Goal: Information Seeking & Learning: Learn about a topic

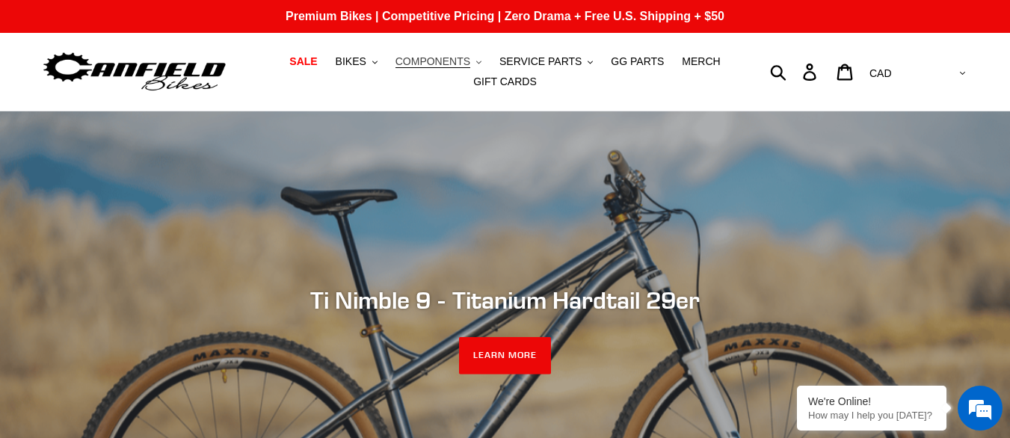
click at [434, 61] on span "COMPONENTS" at bounding box center [433, 61] width 75 height 13
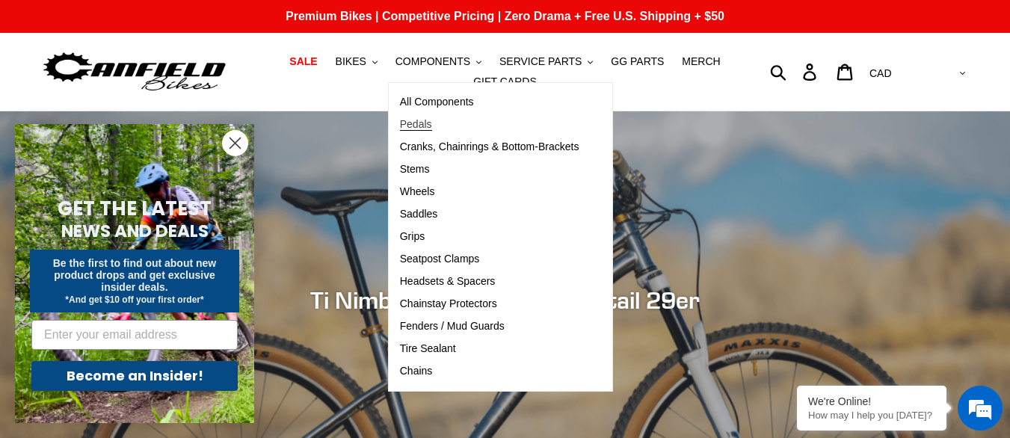
click at [426, 123] on span "Pedals" at bounding box center [416, 124] width 32 height 13
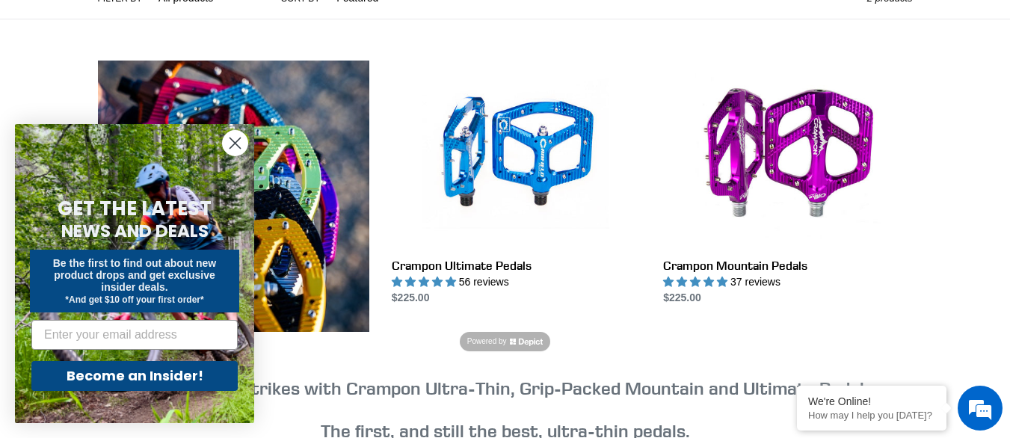
scroll to position [390, 0]
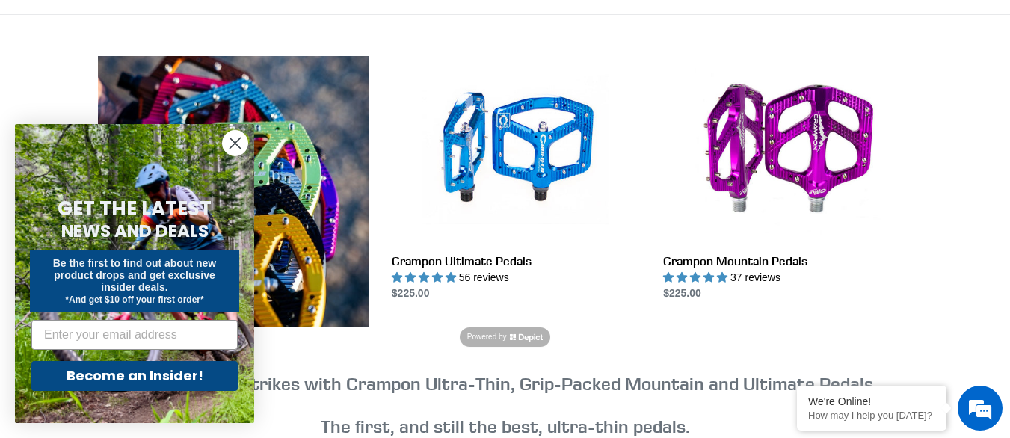
click at [236, 141] on circle "Close dialog" at bounding box center [235, 143] width 25 height 25
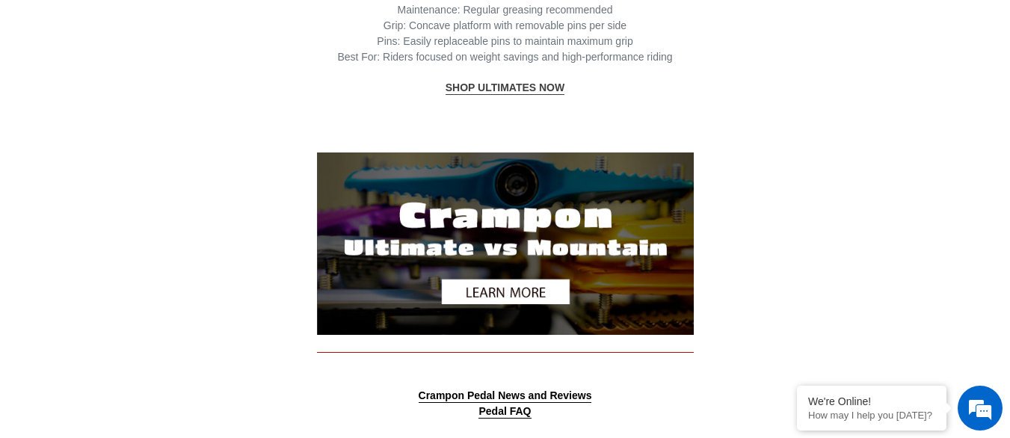
scroll to position [1720, 0]
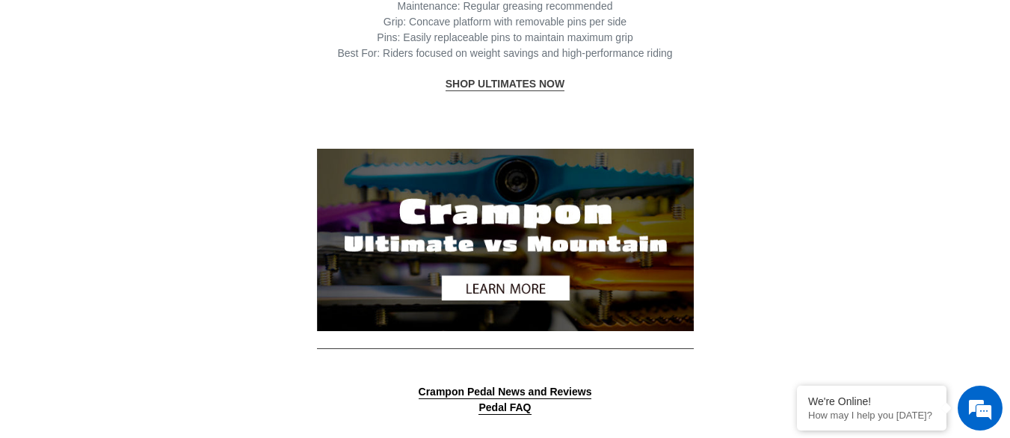
click at [496, 280] on img at bounding box center [505, 240] width 377 height 182
